Goal: Task Accomplishment & Management: Use online tool/utility

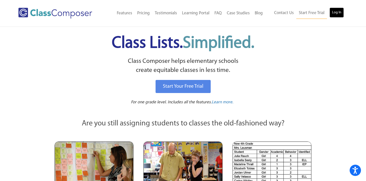
click at [338, 13] on link "Log In" at bounding box center [336, 13] width 14 height 10
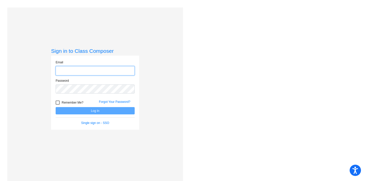
type input "[EMAIL_ADDRESS][DOMAIN_NAME]"
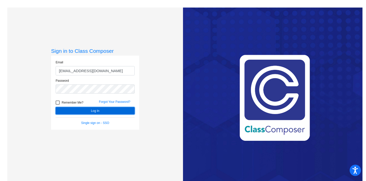
click at [91, 112] on button "Log In" at bounding box center [95, 110] width 79 height 7
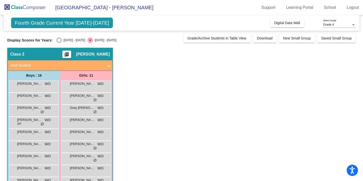
click at [57, 41] on div "Select an option" at bounding box center [59, 40] width 5 height 5
click at [59, 43] on input "2024 - 2025" at bounding box center [59, 43] width 0 height 0
radio input "true"
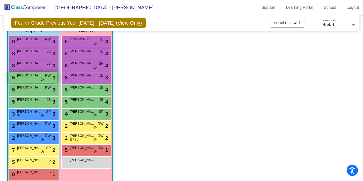
scroll to position [48, 0]
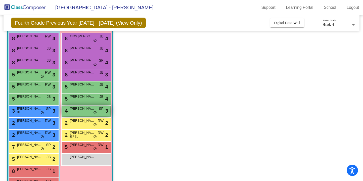
click at [80, 112] on div "4 Riley Saunders SP lock do_not_disturb_alt 3" at bounding box center [86, 111] width 48 height 10
